Goal: Task Accomplishment & Management: Use online tool/utility

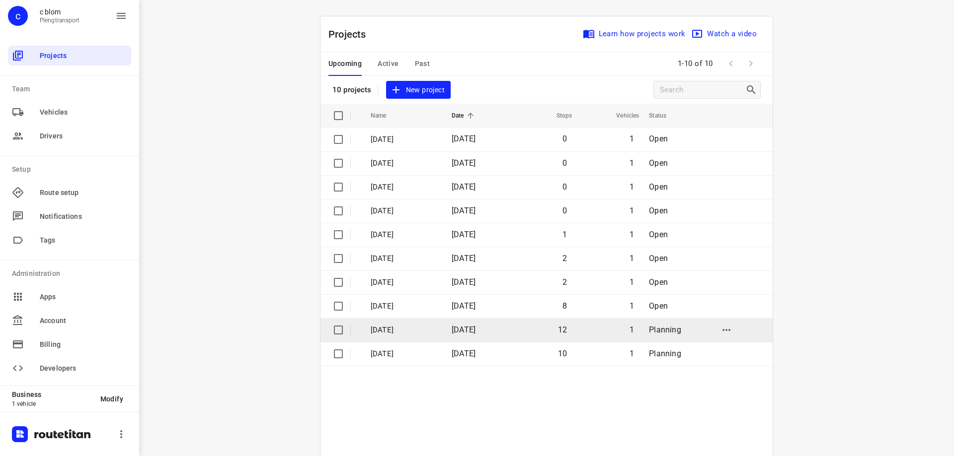
click at [474, 331] on span "[DATE]" at bounding box center [463, 329] width 24 height 9
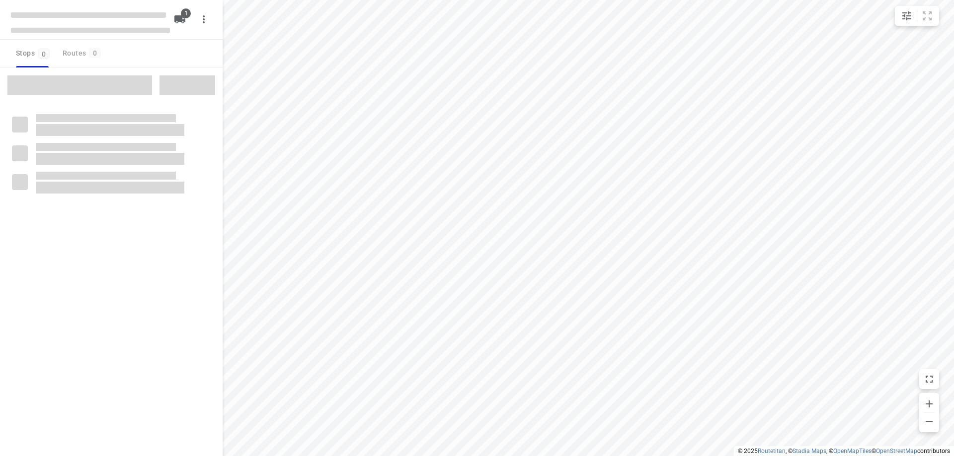
type input "distance"
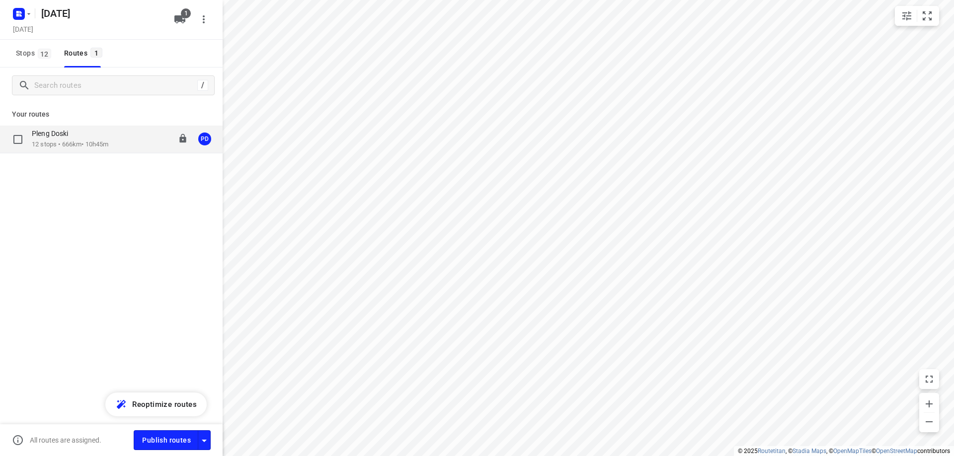
click at [99, 139] on div "Pleng Doski" at bounding box center [70, 134] width 76 height 11
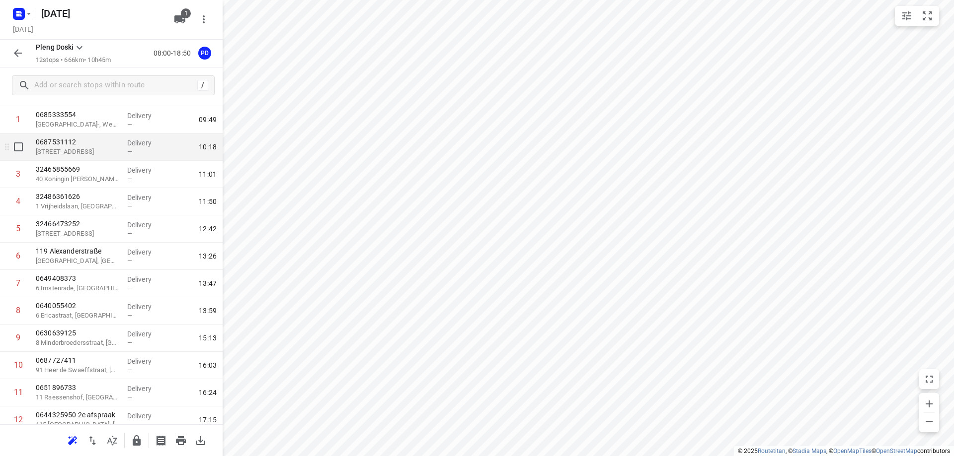
scroll to position [83, 0]
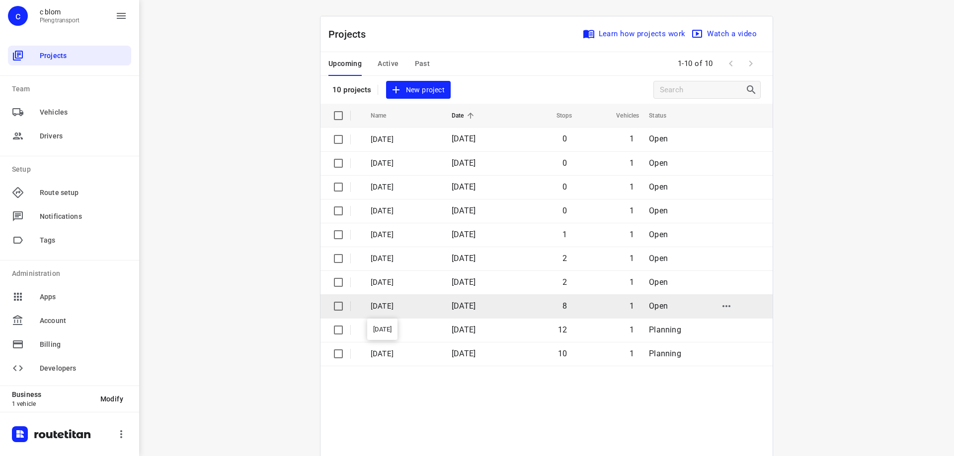
click at [419, 305] on p "[DATE]" at bounding box center [403, 306] width 66 height 11
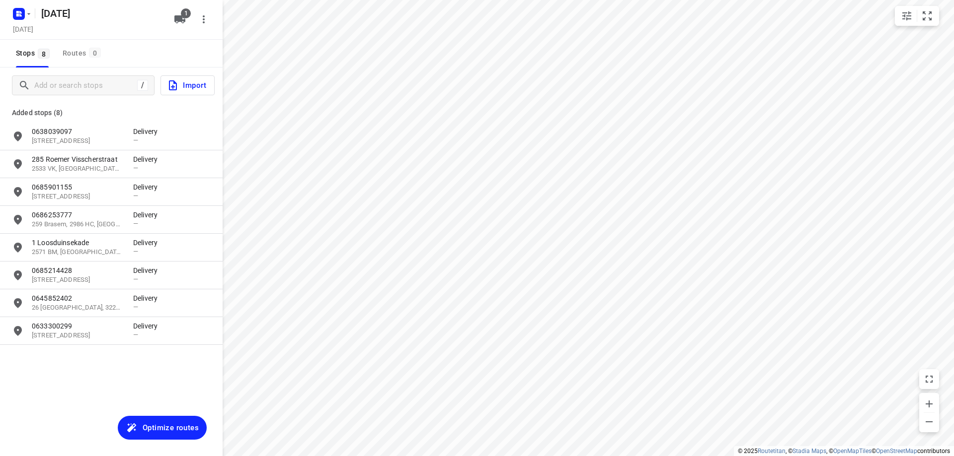
type input "distance"
click at [105, 91] on input "Add or search stops" at bounding box center [86, 85] width 102 height 15
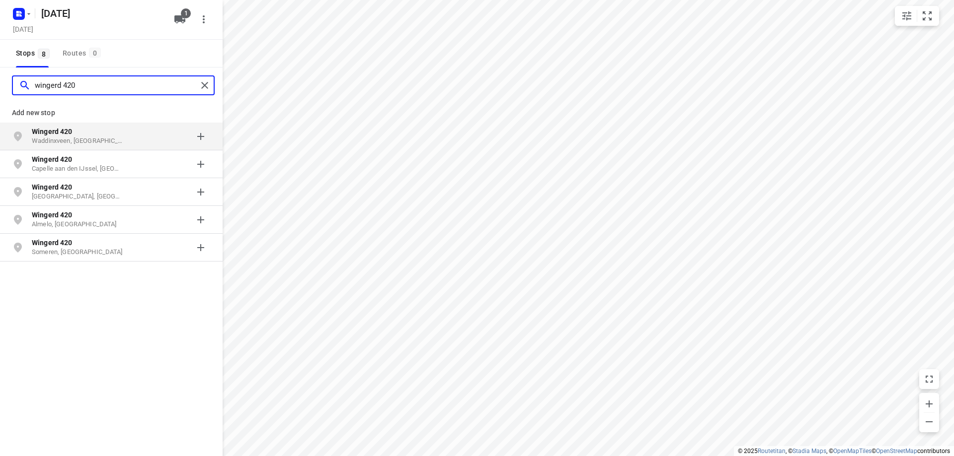
type input "wingerd 420"
click at [103, 136] on p "Wingerd 420" at bounding box center [77, 132] width 91 height 10
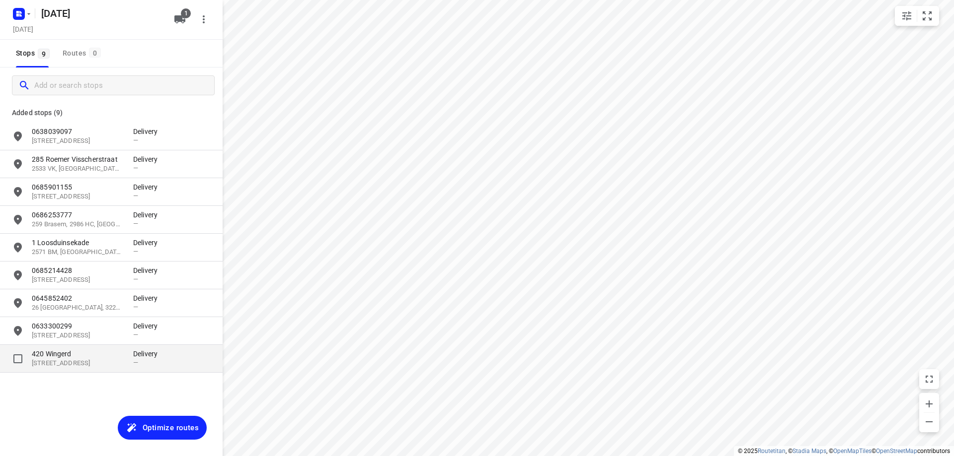
click at [94, 348] on div "[STREET_ADDRESS] Delivery —" at bounding box center [111, 359] width 222 height 28
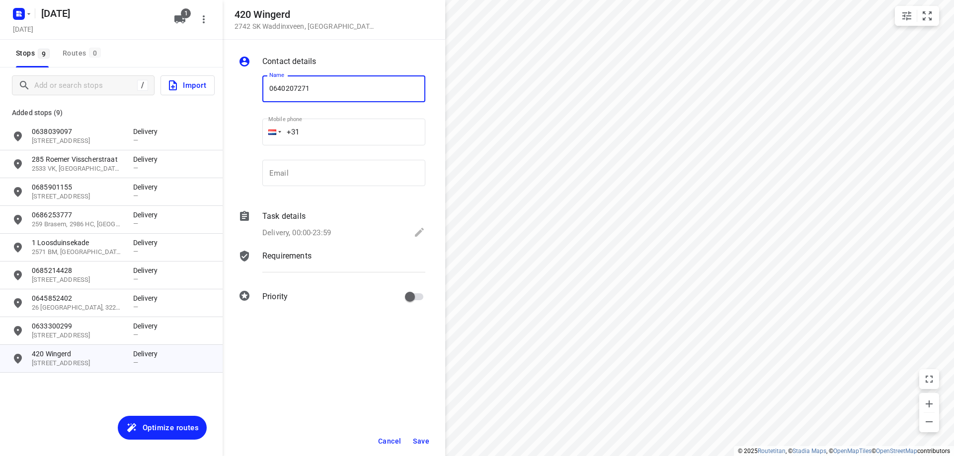
type input "0640207271"
click at [430, 446] on button "Save" at bounding box center [421, 442] width 24 height 18
